Goal: Task Accomplishment & Management: Complete application form

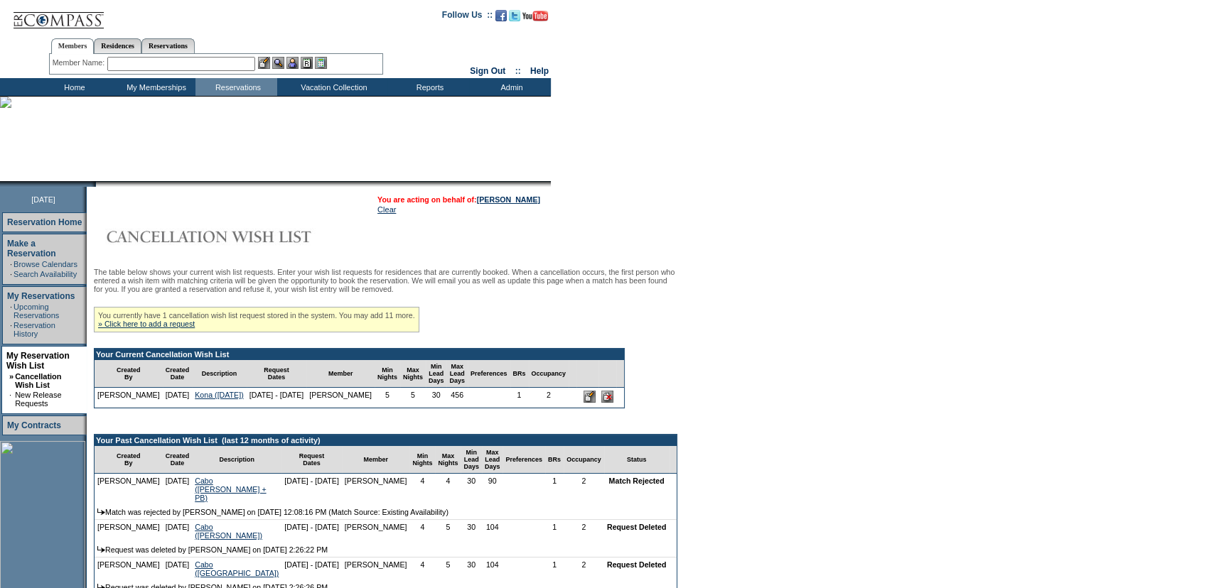
drag, startPoint x: 929, startPoint y: 316, endPoint x: 580, endPoint y: 315, distance: 349.0
click at [925, 316] on form "Follow Us ::" at bounding box center [615, 520] width 1231 height 1040
click at [860, 269] on form "Follow Us ::" at bounding box center [615, 520] width 1231 height 1040
click at [732, 252] on form "Follow Us ::" at bounding box center [615, 520] width 1231 height 1040
drag, startPoint x: 903, startPoint y: 277, endPoint x: 773, endPoint y: 281, distance: 129.4
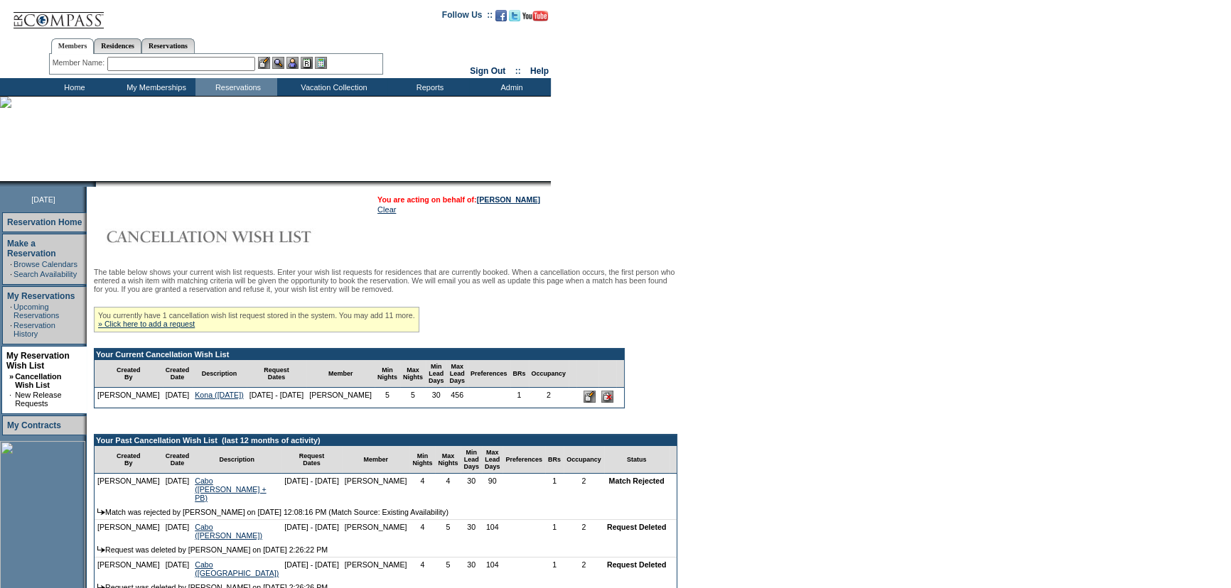
click at [903, 277] on form "Follow Us ::" at bounding box center [615, 520] width 1231 height 1040
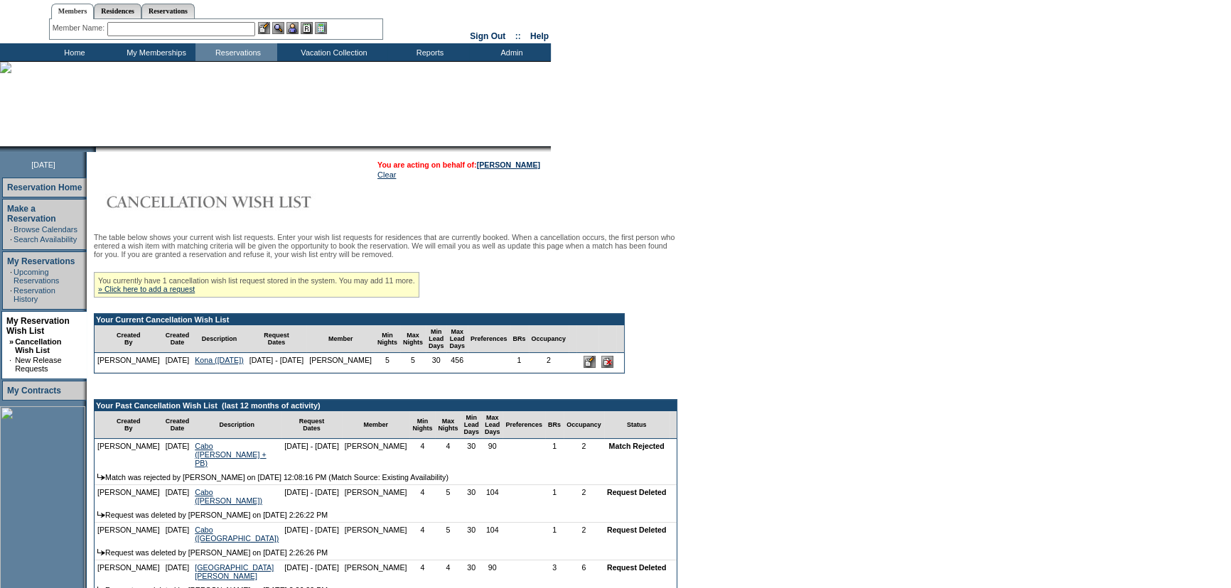
scroll to position [64, 0]
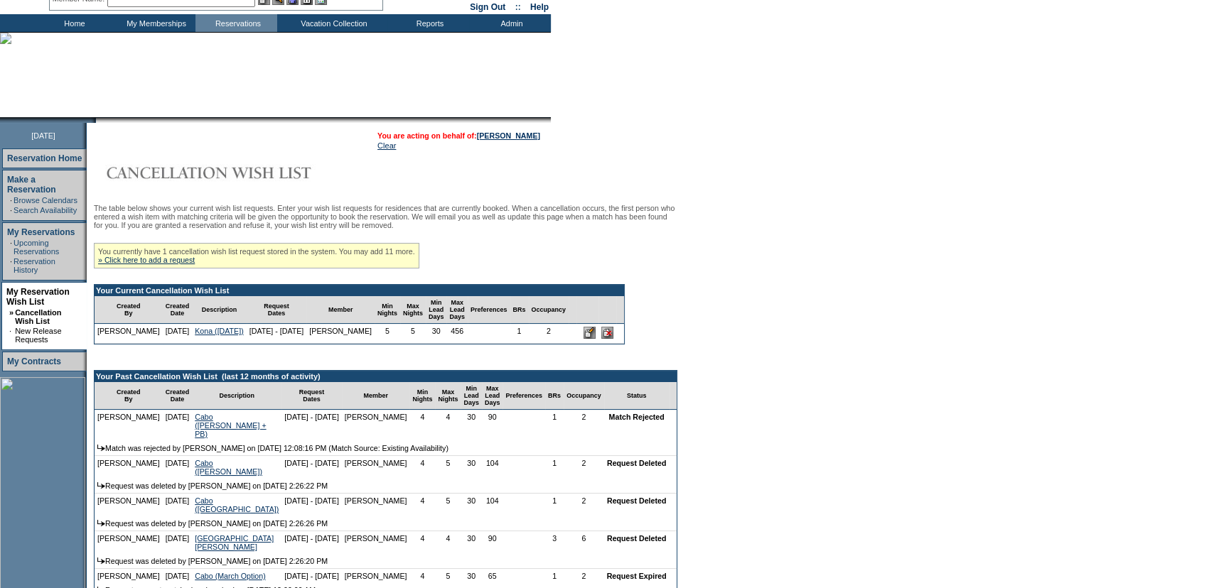
click at [798, 220] on form "Follow Us ::" at bounding box center [615, 456] width 1231 height 1040
drag, startPoint x: 849, startPoint y: 210, endPoint x: 741, endPoint y: 281, distance: 128.9
click at [849, 210] on form "Follow Us ::" at bounding box center [615, 456] width 1231 height 1040
click at [195, 264] on link "» Click here to add a request" at bounding box center [146, 260] width 97 height 9
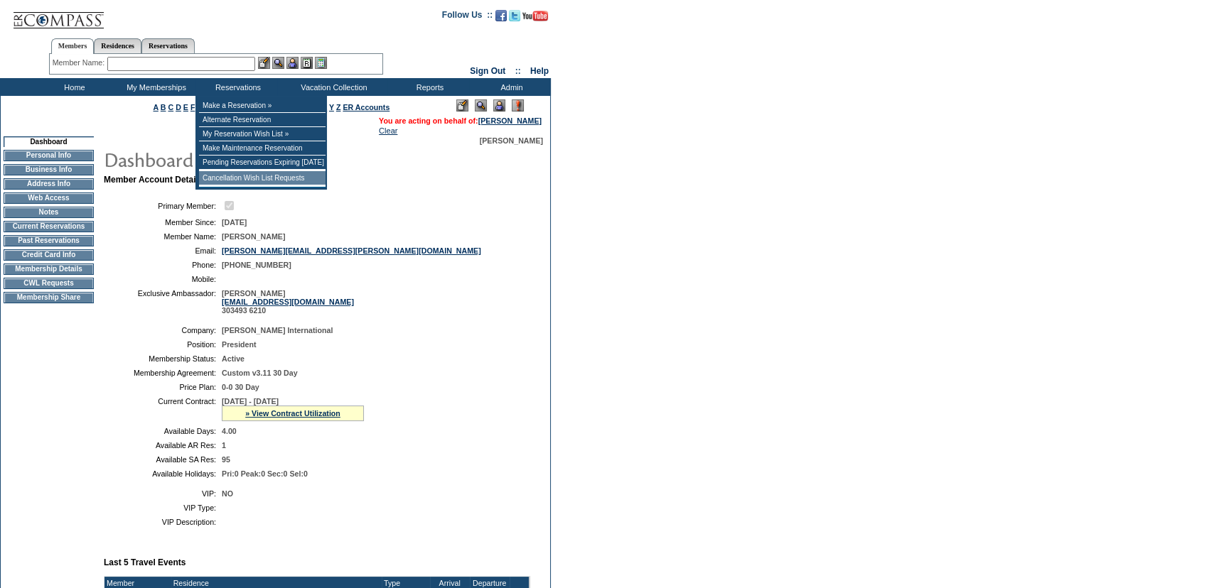
click at [268, 178] on td "Cancellation Wish List Requests" at bounding box center [262, 178] width 127 height 14
